Goal: Find contact information: Obtain details needed to contact an individual or organization

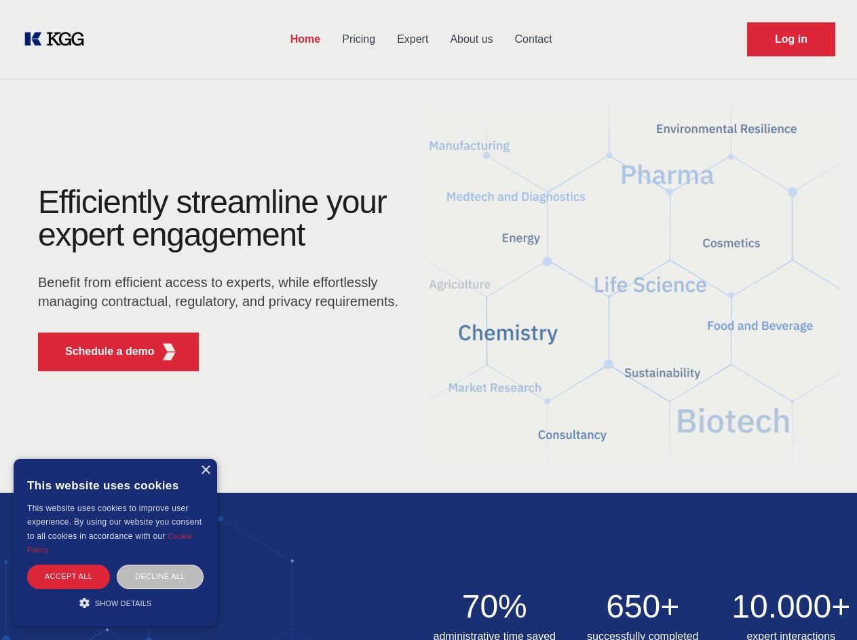
click at [428, 320] on div "Efficiently streamline your expert engagement Benefit from efficient access to …" at bounding box center [222, 284] width 413 height 196
click at [102, 352] on p "Schedule a demo" at bounding box center [110, 351] width 90 height 16
click at [205, 470] on div "× This website uses cookies This website uses cookies to improve user experienc…" at bounding box center [116, 543] width 204 height 168
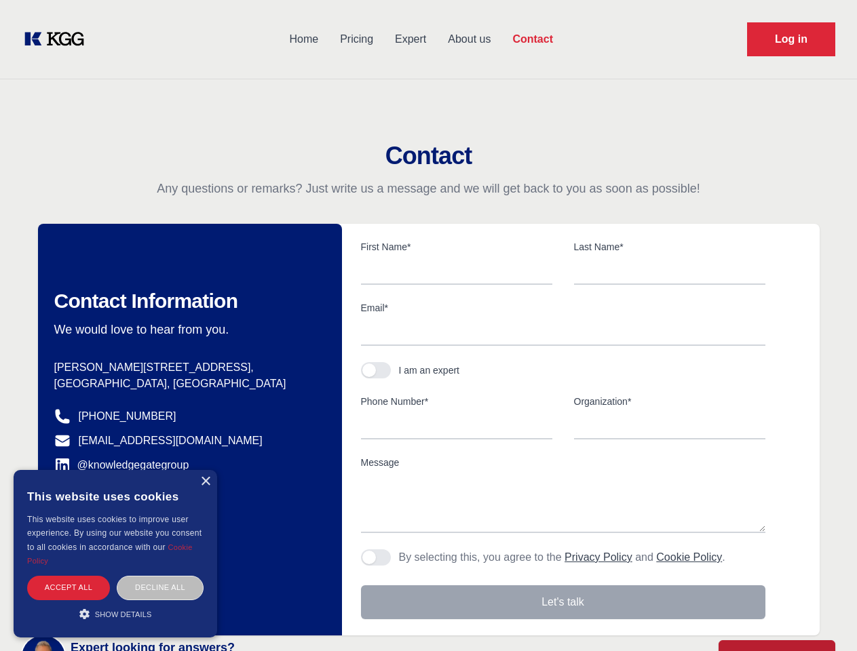
click at [69, 576] on div "Accept all" at bounding box center [68, 588] width 83 height 24
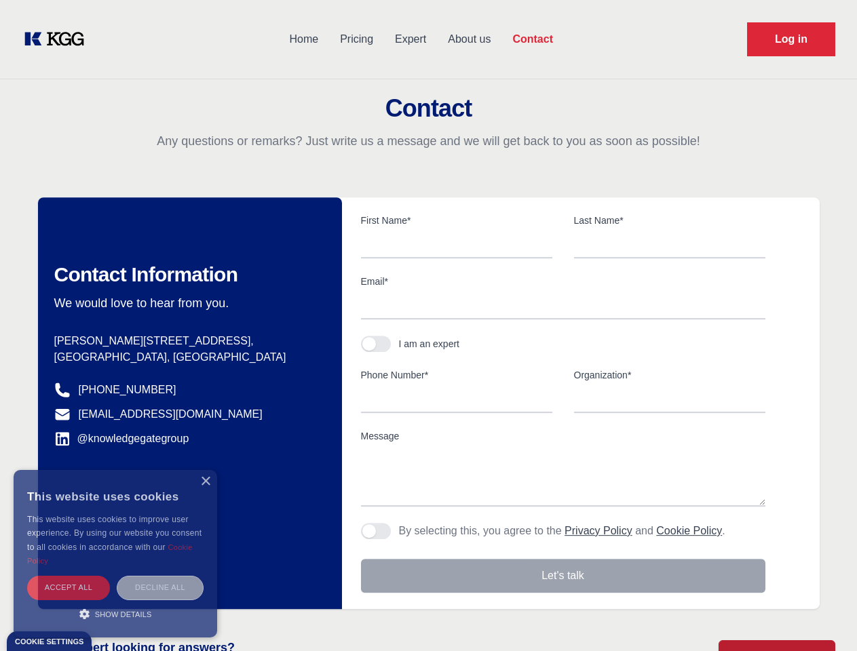
click at [160, 576] on body "Home Pricing Expert About us Contact Log in Contact Any questions or remarks? J…" at bounding box center [428, 596] width 857 height 1193
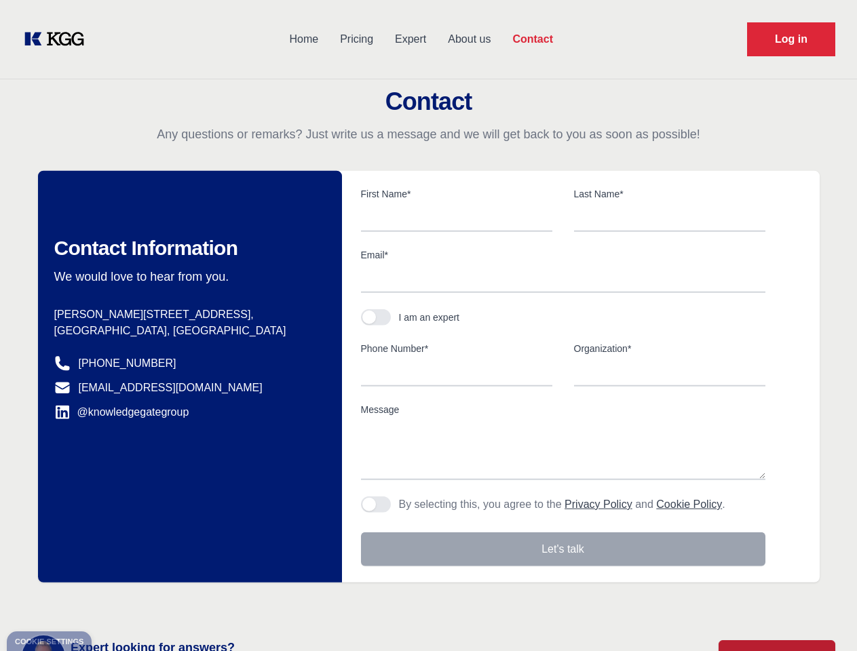
click at [115, 603] on main "Contact Any questions or remarks? Just write us a message and we will get back …" at bounding box center [428, 353] width 857 height 706
